Goal: Task Accomplishment & Management: Manage account settings

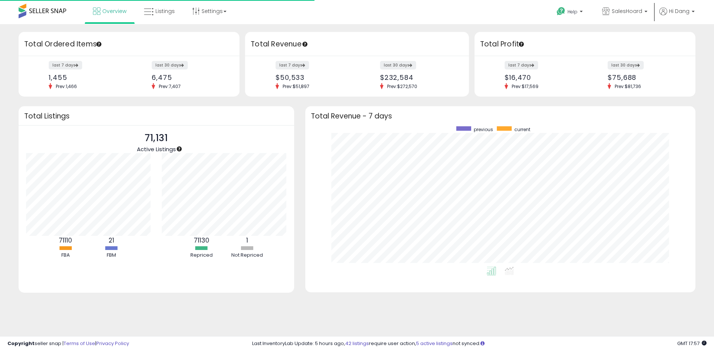
scroll to position [140, 375]
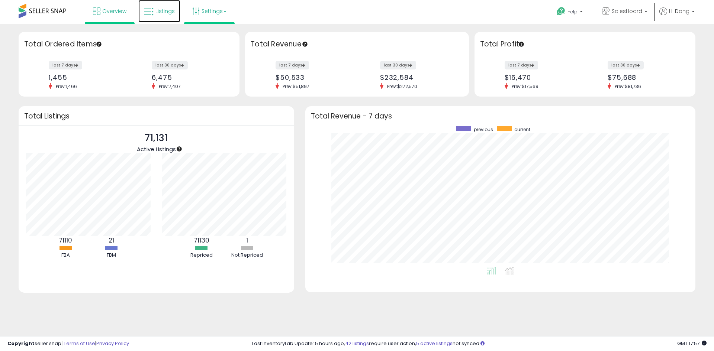
drag, startPoint x: 165, startPoint y: 13, endPoint x: 195, endPoint y: 10, distance: 29.9
click at [165, 13] on span "Listings" at bounding box center [164, 10] width 19 height 7
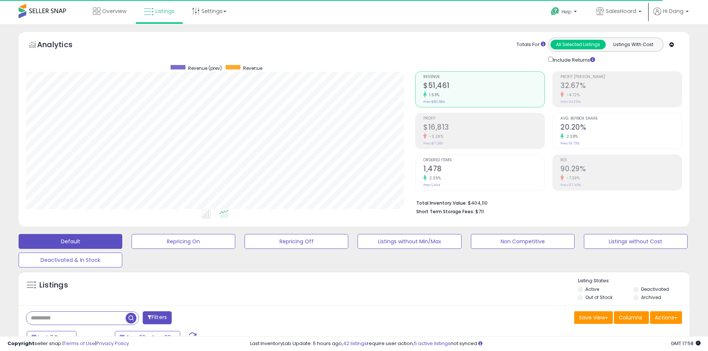
scroll to position [111, 0]
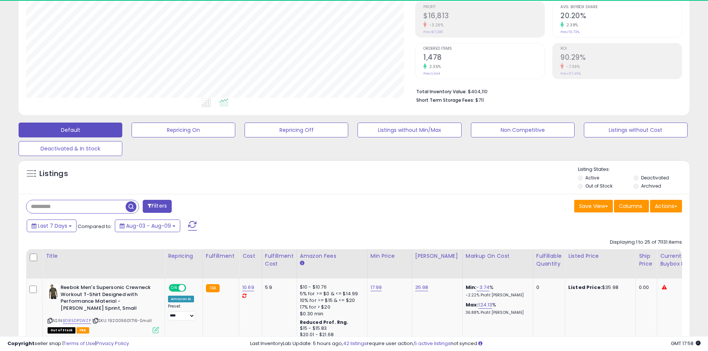
click at [656, 175] on label "Deactivated" at bounding box center [655, 178] width 28 height 6
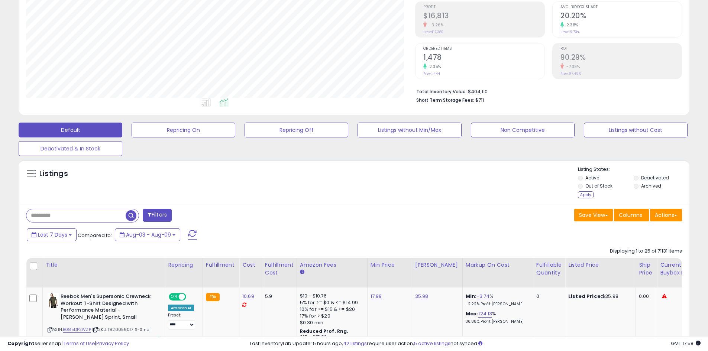
click at [650, 190] on li "Archived" at bounding box center [661, 187] width 55 height 8
click at [650, 188] on label "Archived" at bounding box center [651, 186] width 20 height 6
click at [235, 129] on button "Repricing Off" at bounding box center [184, 130] width 104 height 15
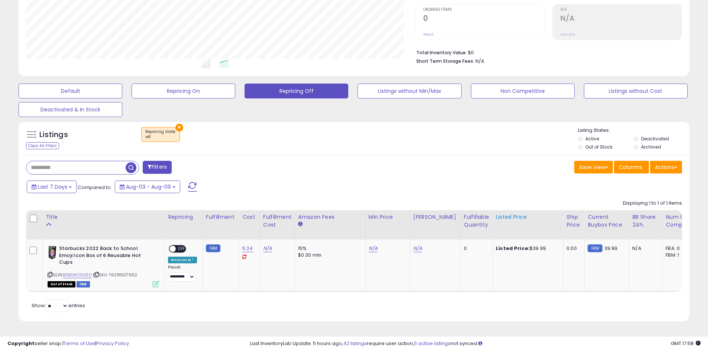
scroll to position [154, 0]
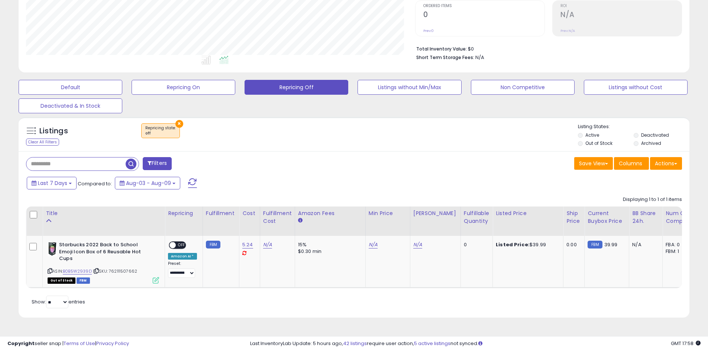
click at [633, 127] on p "Listing States:" at bounding box center [633, 126] width 111 height 7
click at [639, 133] on li "Deactivated" at bounding box center [661, 136] width 55 height 8
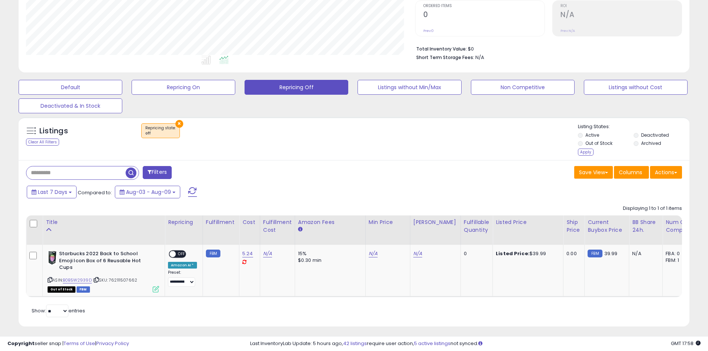
click at [638, 140] on li "Deactivated" at bounding box center [661, 136] width 55 height 8
click at [582, 153] on div "Apply" at bounding box center [586, 152] width 16 height 7
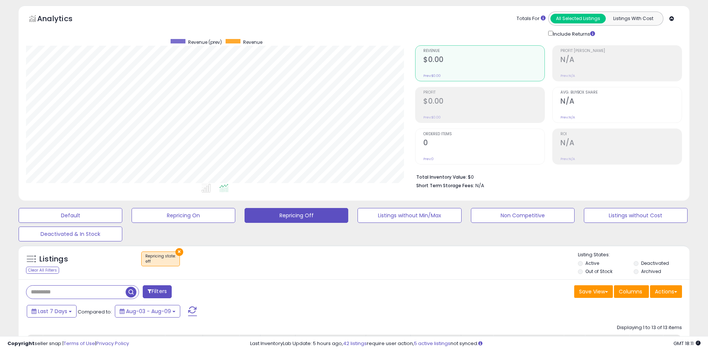
scroll to position [0, 0]
